Goal: Entertainment & Leisure: Browse casually

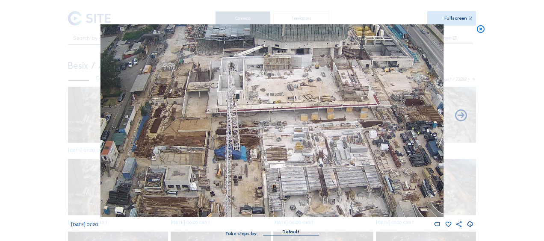
click at [482, 30] on icon at bounding box center [480, 29] width 9 height 10
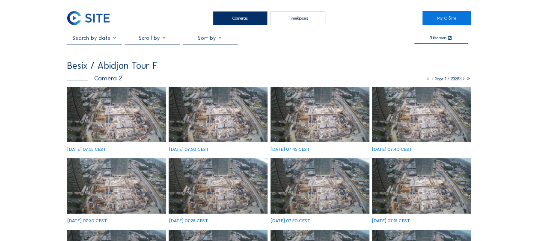
click at [144, 113] on img at bounding box center [116, 115] width 99 height 56
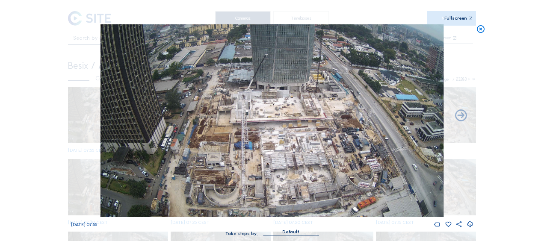
drag, startPoint x: 480, startPoint y: 28, endPoint x: 474, endPoint y: 31, distance: 5.7
click at [480, 28] on icon at bounding box center [480, 29] width 9 height 10
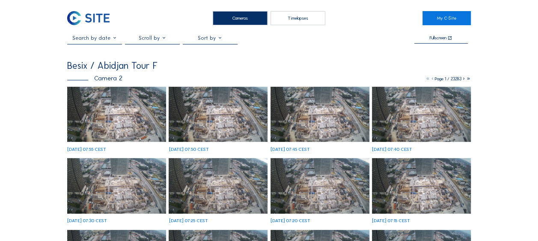
click at [108, 121] on img at bounding box center [116, 115] width 99 height 56
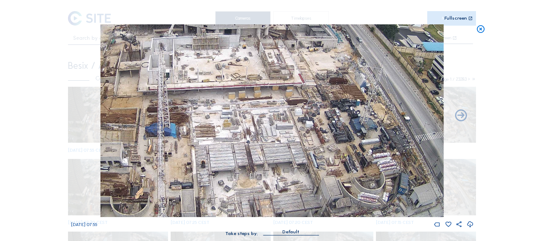
drag, startPoint x: 266, startPoint y: 120, endPoint x: 276, endPoint y: 155, distance: 36.7
click at [276, 155] on img at bounding box center [272, 120] width 343 height 193
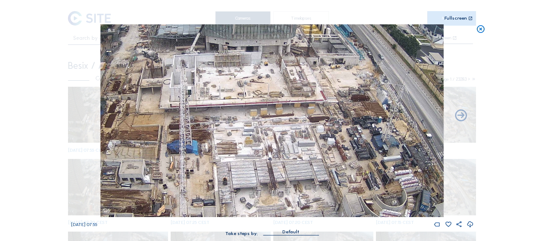
drag, startPoint x: 264, startPoint y: 112, endPoint x: 286, endPoint y: 129, distance: 27.7
click at [286, 129] on img at bounding box center [272, 120] width 343 height 193
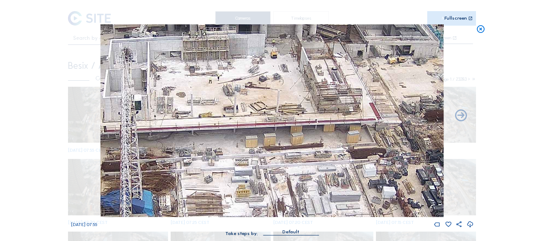
drag, startPoint x: 179, startPoint y: 138, endPoint x: 242, endPoint y: 145, distance: 63.6
click at [242, 145] on img at bounding box center [272, 120] width 343 height 193
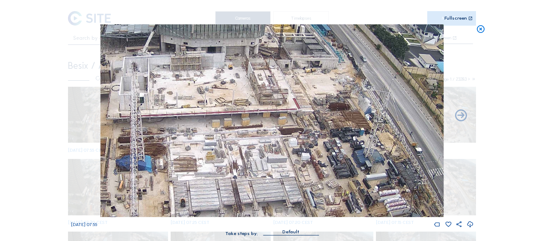
drag, startPoint x: 335, startPoint y: 166, endPoint x: 255, endPoint y: 83, distance: 115.3
click at [255, 83] on img at bounding box center [272, 120] width 343 height 193
click at [480, 29] on icon at bounding box center [480, 29] width 9 height 10
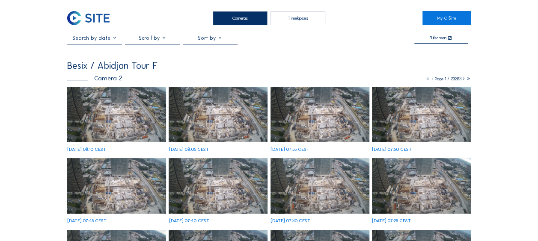
click at [85, 112] on img at bounding box center [116, 115] width 99 height 56
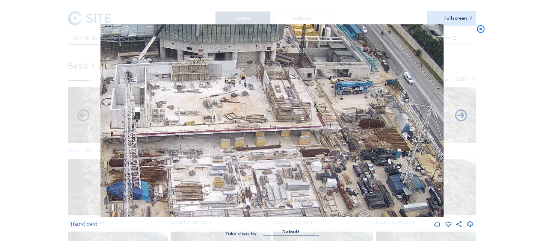
drag, startPoint x: 324, startPoint y: 116, endPoint x: 315, endPoint y: 122, distance: 10.6
click at [312, 126] on img at bounding box center [272, 120] width 343 height 193
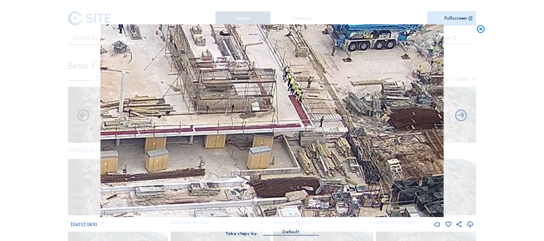
drag, startPoint x: 329, startPoint y: 161, endPoint x: 270, endPoint y: 104, distance: 82.0
click at [270, 103] on img at bounding box center [272, 120] width 343 height 193
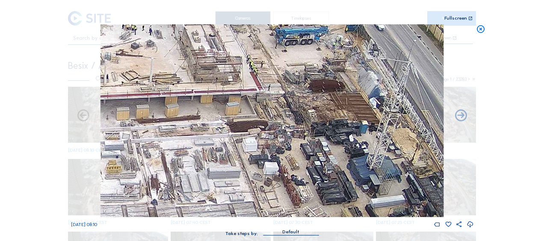
drag, startPoint x: 300, startPoint y: 166, endPoint x: 269, endPoint y: 120, distance: 55.1
click at [269, 120] on img at bounding box center [272, 120] width 343 height 193
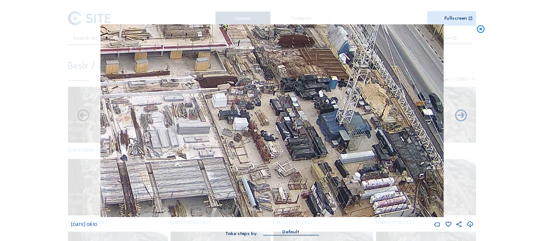
drag, startPoint x: 297, startPoint y: 147, endPoint x: 265, endPoint y: 87, distance: 67.4
click at [265, 87] on img at bounding box center [272, 120] width 343 height 193
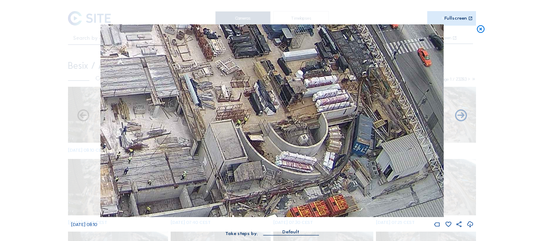
drag, startPoint x: 269, startPoint y: 129, endPoint x: 256, endPoint y: 92, distance: 39.0
click at [256, 92] on img at bounding box center [272, 120] width 343 height 193
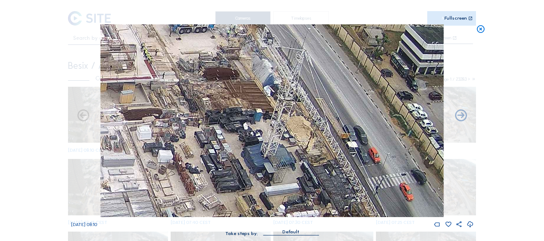
drag, startPoint x: 270, startPoint y: 95, endPoint x: 267, endPoint y: 257, distance: 162.2
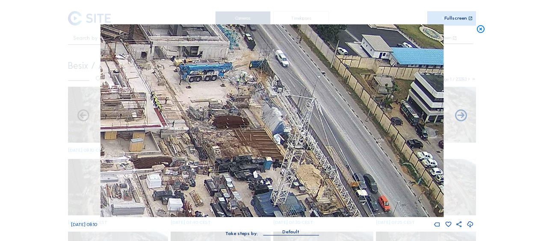
drag, startPoint x: 249, startPoint y: 136, endPoint x: 264, endPoint y: 196, distance: 62.0
click at [264, 196] on img at bounding box center [272, 120] width 343 height 193
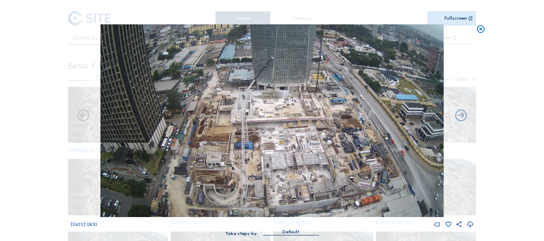
click at [482, 29] on icon at bounding box center [480, 29] width 9 height 10
